Goal: Task Accomplishment & Management: Manage account settings

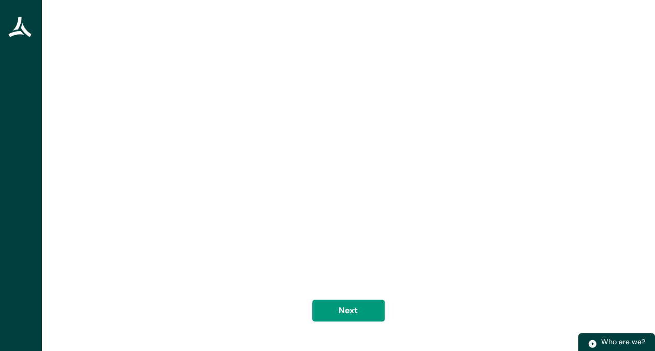
scroll to position [76, 0]
click at [359, 301] on button "Next" at bounding box center [348, 303] width 73 height 22
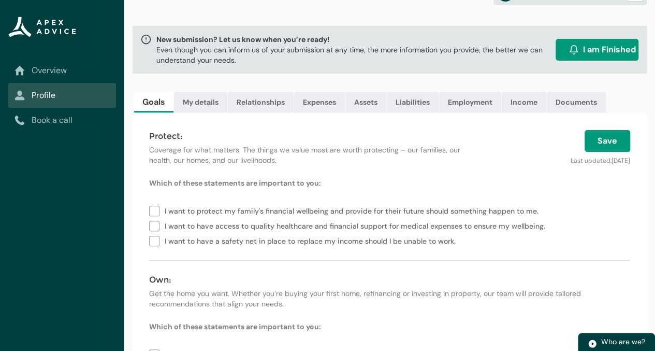
scroll to position [52, 0]
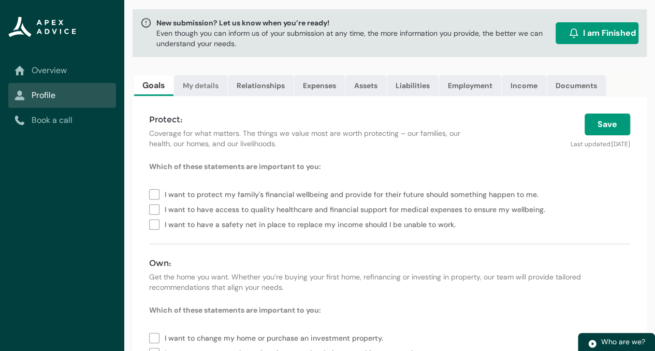
click at [201, 87] on link "My details" at bounding box center [200, 85] width 53 height 21
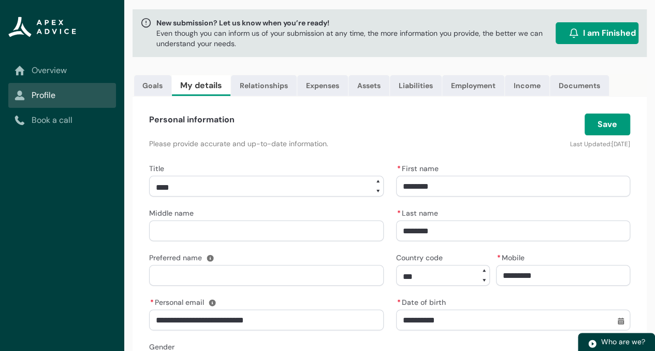
click at [227, 236] on input "Middle name" at bounding box center [266, 230] width 235 height 21
type lightning-primitive-input-simple "R"
type input "*"
type lightning-primitive-input-simple "Ro"
type input "**"
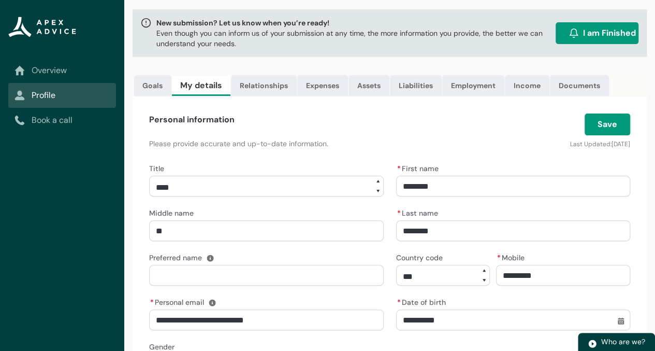
type lightning-primitive-input-simple "Ros"
type input "***"
type lightning-primitive-input-simple "Rose"
type input "****"
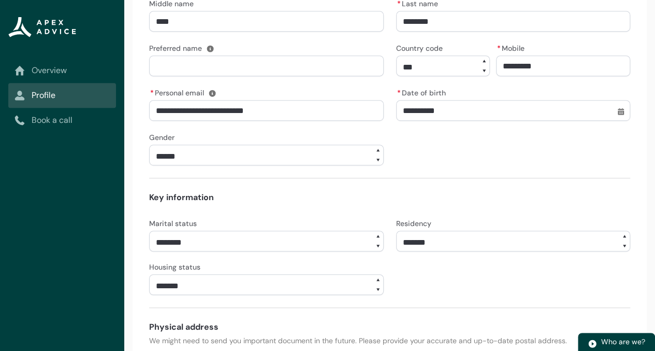
scroll to position [311, 0]
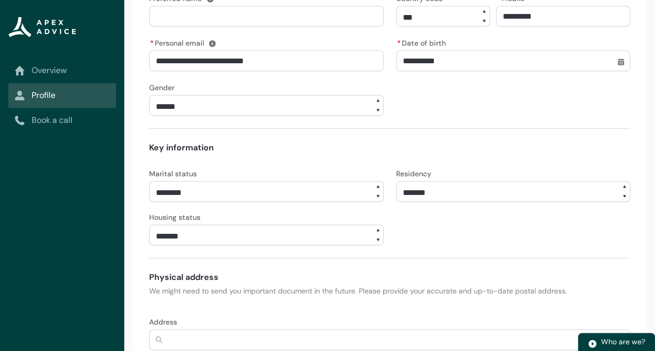
click at [373, 196] on select "**** ******* ****** ******** ******** ********* ******* *******" at bounding box center [266, 191] width 235 height 21
click at [606, 245] on div "**********" at bounding box center [389, 205] width 481 height 79
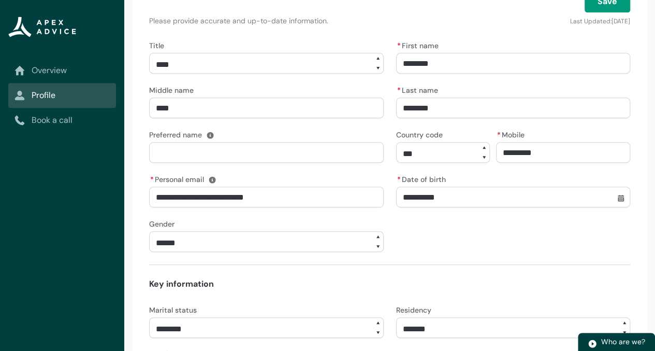
scroll to position [70, 0]
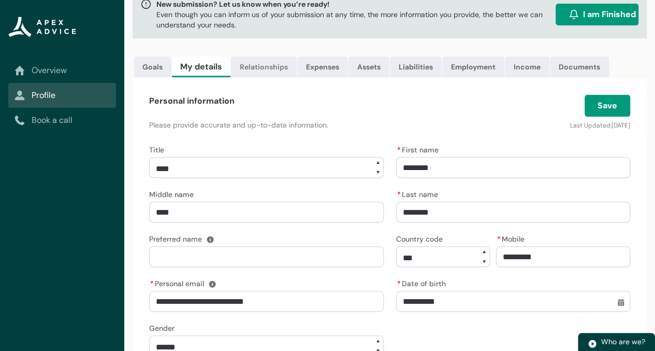
click at [255, 63] on link "Relationships" at bounding box center [264, 66] width 66 height 21
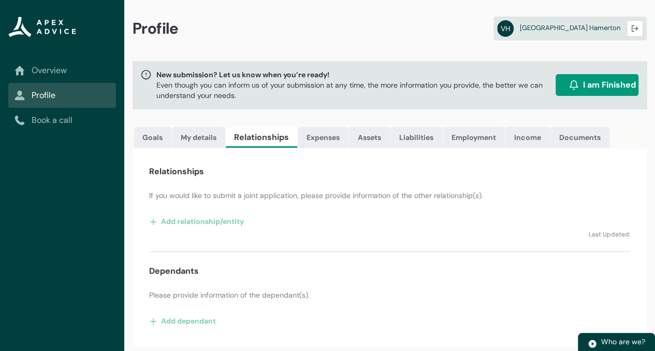
click at [54, 73] on link "Overview" at bounding box center [62, 70] width 95 height 12
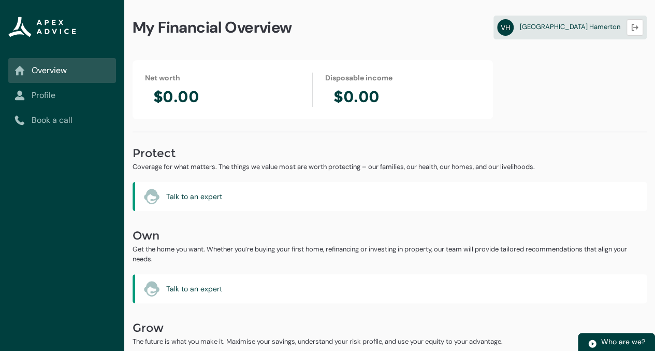
click at [57, 96] on link "Profile" at bounding box center [62, 95] width 95 height 12
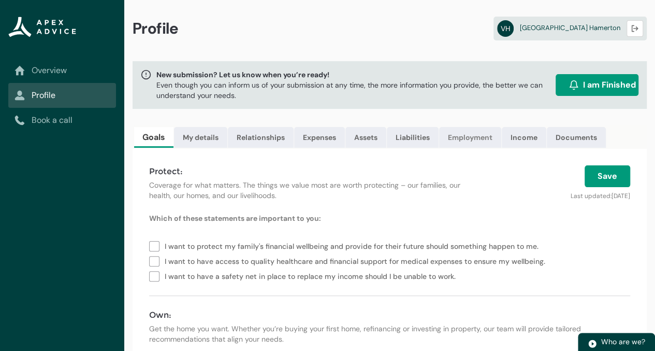
click at [476, 135] on link "Employment" at bounding box center [470, 137] width 62 height 21
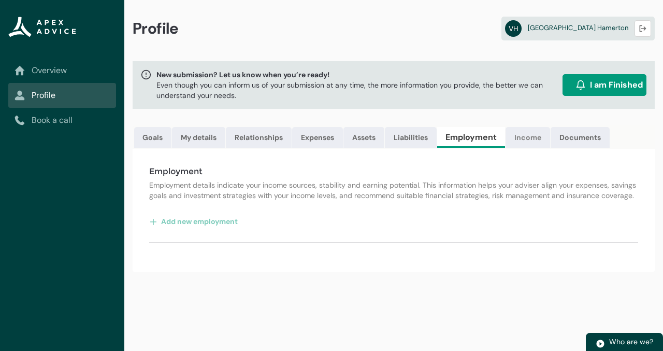
click at [536, 139] on link "Income" at bounding box center [528, 137] width 45 height 21
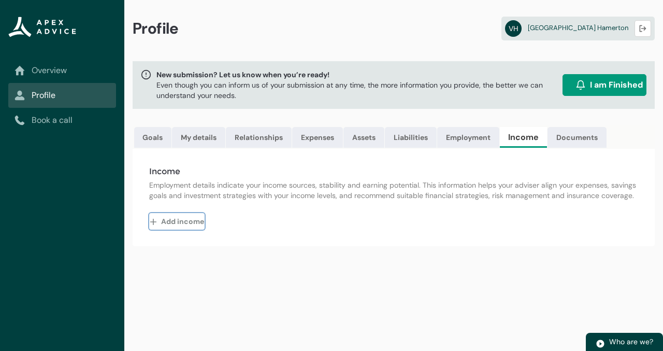
click at [191, 228] on button "Add income" at bounding box center [176, 221] width 55 height 17
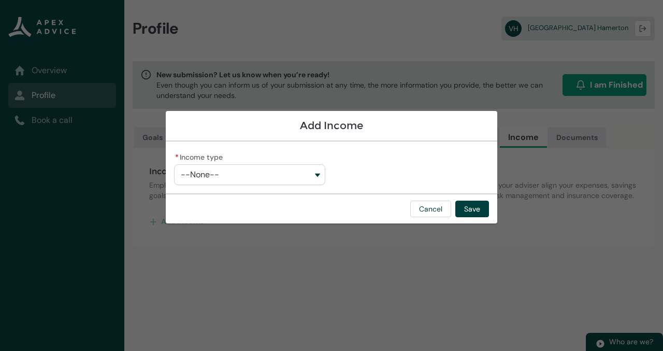
click at [265, 167] on button "--None--" at bounding box center [249, 174] width 151 height 21
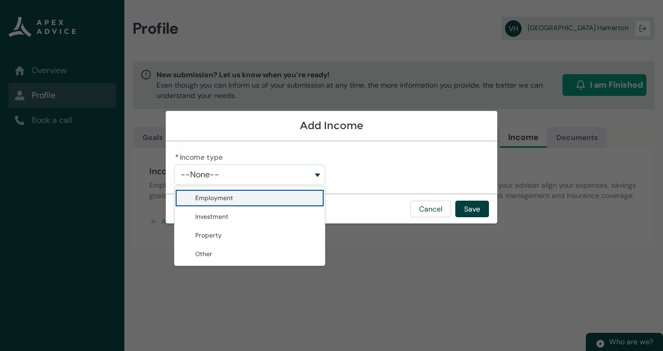
click at [231, 201] on span "Employment" at bounding box center [214, 198] width 38 height 8
type lightning-combobox "Employment"
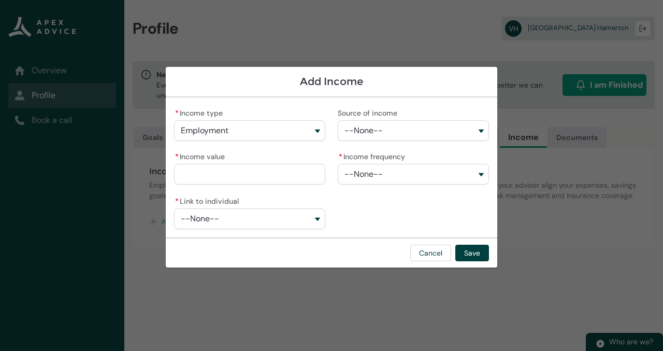
click at [396, 127] on button "--None--" at bounding box center [413, 130] width 151 height 21
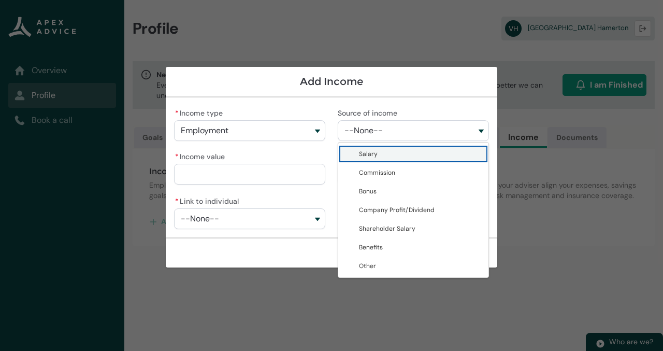
click at [375, 155] on span "Salary" at bounding box center [368, 154] width 19 height 8
type lightning-combobox "Salary"
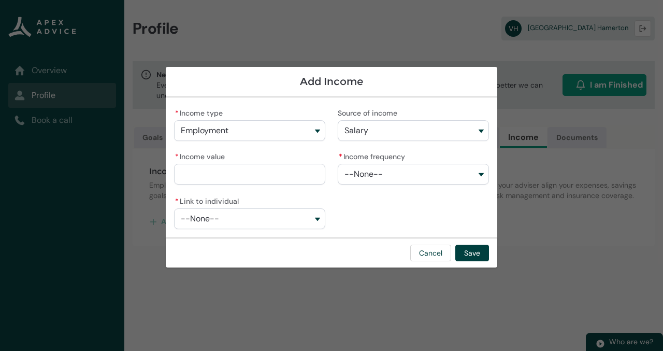
click at [376, 174] on span "--None--" at bounding box center [364, 173] width 38 height 9
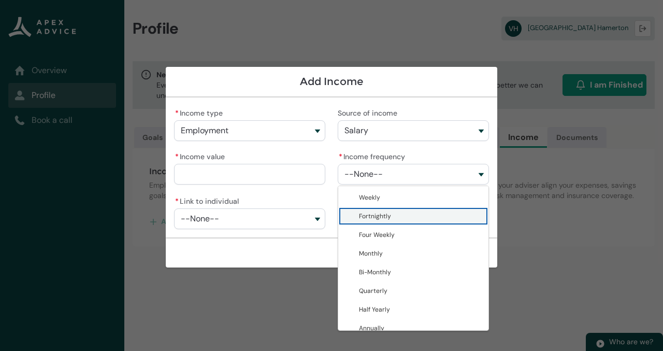
click at [371, 216] on span "Fortnightly" at bounding box center [375, 216] width 32 height 8
type lightning-combobox "Fortnightly"
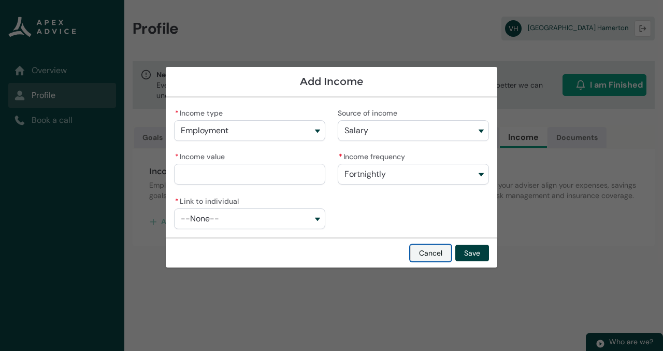
click at [427, 249] on button "Cancel" at bounding box center [430, 253] width 41 height 17
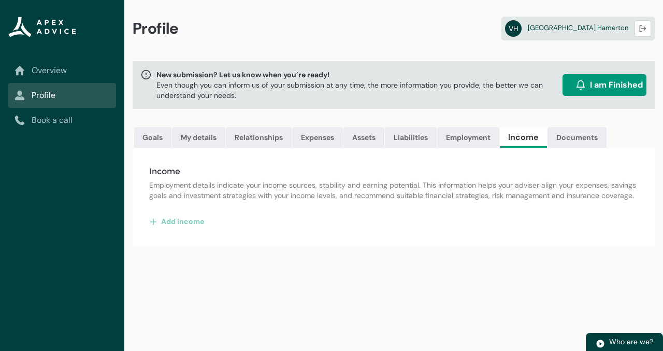
click at [61, 69] on link "Overview" at bounding box center [62, 70] width 95 height 12
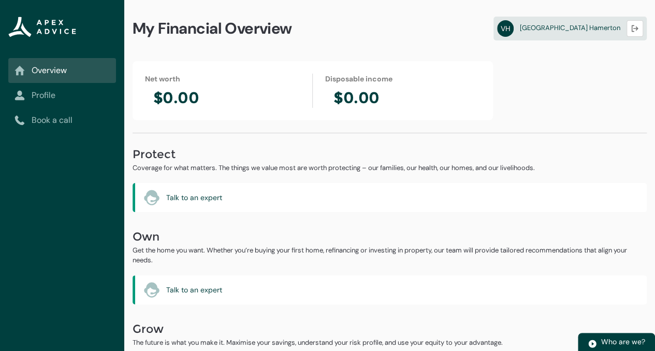
click at [494, 122] on div "Net worth $0.00 Disposable income $0.00 Protect Coverage for what matters. The …" at bounding box center [389, 223] width 531 height 325
click at [46, 95] on link "Profile" at bounding box center [62, 95] width 95 height 12
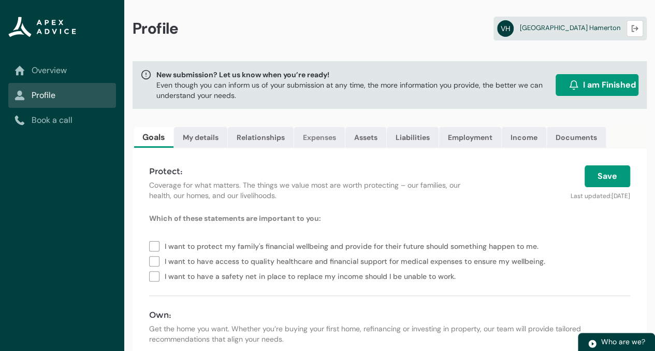
click at [318, 137] on link "Expenses" at bounding box center [319, 137] width 51 height 21
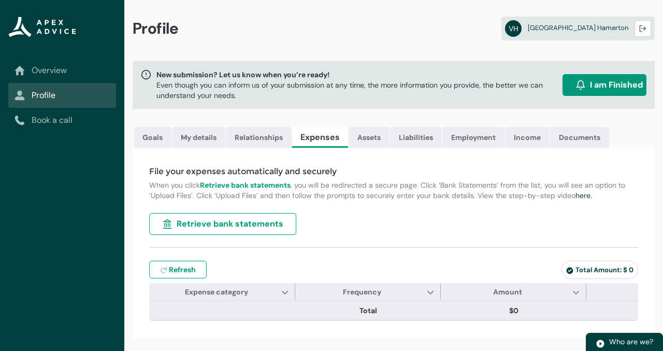
click at [222, 230] on span "Retrieve bank statements" at bounding box center [230, 224] width 107 height 12
click at [51, 123] on link "Book a call" at bounding box center [62, 120] width 95 height 12
